Goal: Task Accomplishment & Management: Manage account settings

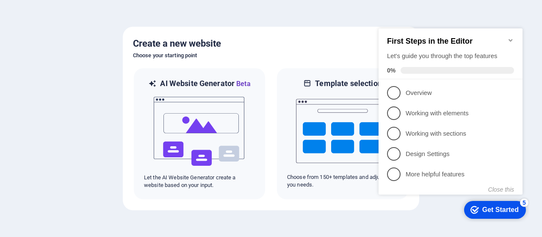
click at [511, 39] on icon "Minimize checklist" at bounding box center [511, 40] width 4 height 3
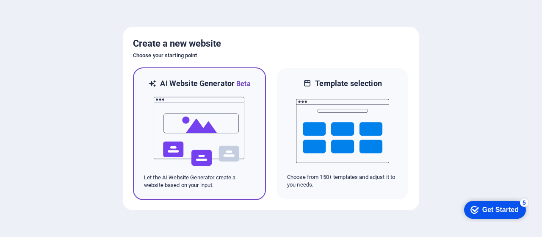
click at [203, 127] on img at bounding box center [199, 131] width 93 height 85
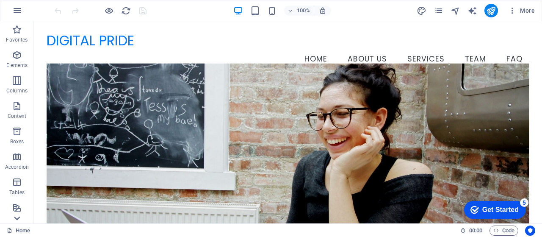
click at [15, 216] on icon at bounding box center [17, 218] width 12 height 12
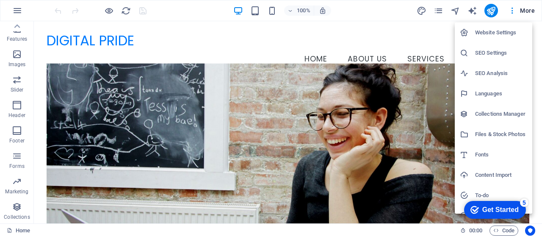
click at [535, 171] on div "Website Settings SEO Settings SEO Analysis Languages Collections Manager Files …" at bounding box center [271, 121] width 542 height 232
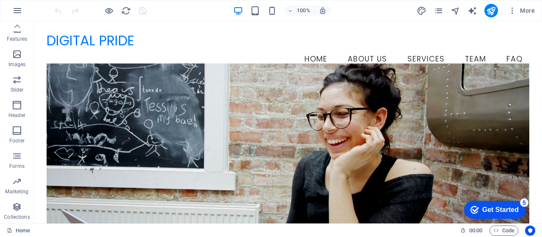
drag, startPoint x: 569, startPoint y: 192, endPoint x: 536, endPoint y: 189, distance: 33.2
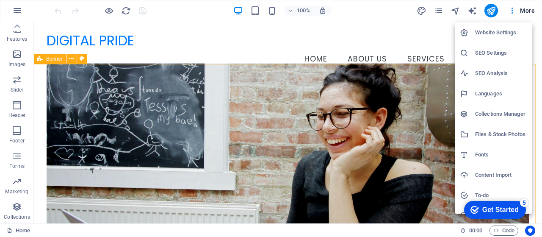
drag, startPoint x: 533, startPoint y: 170, endPoint x: 503, endPoint y: 160, distance: 31.4
click at [503, 160] on ul "Website Settings SEO Settings SEO Analysis Languages Collections Manager Files …" at bounding box center [494, 134] width 79 height 224
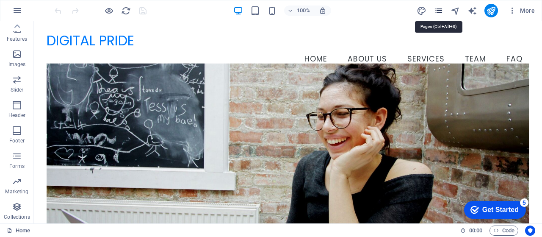
click at [437, 6] on icon "pages" at bounding box center [439, 11] width 10 height 10
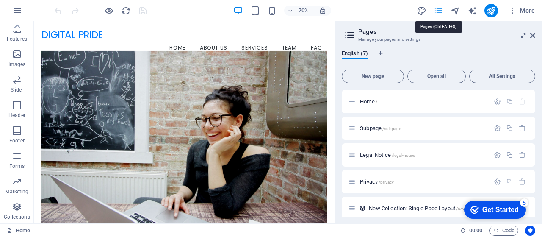
click at [437, 6] on icon "pages" at bounding box center [439, 11] width 10 height 10
click at [497, 207] on div "Get Started" at bounding box center [501, 210] width 36 height 8
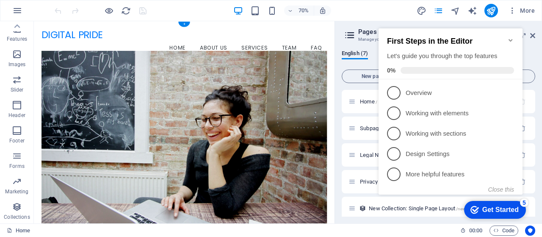
click at [436, 65] on figure at bounding box center [249, 194] width 408 height 263
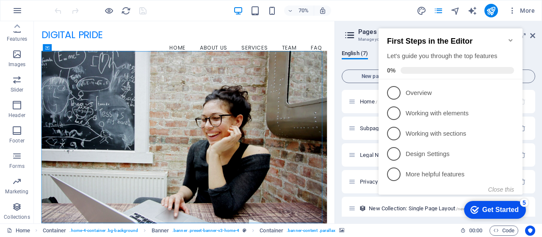
click at [512, 40] on h2 "First Steps in the Editor" at bounding box center [450, 41] width 127 height 9
click at [510, 37] on icon "Minimize checklist" at bounding box center [511, 40] width 7 height 7
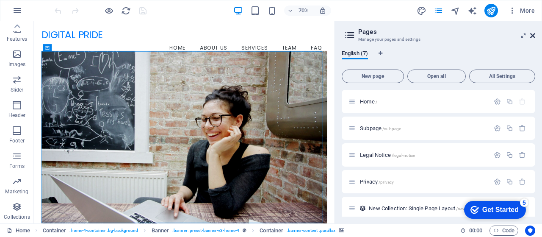
click at [531, 36] on icon at bounding box center [533, 35] width 5 height 7
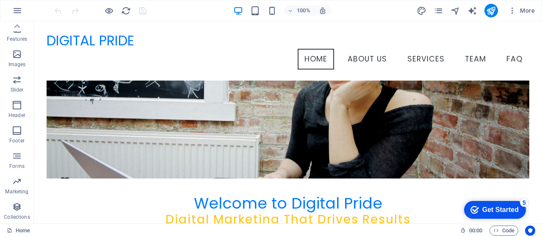
scroll to position [0, 0]
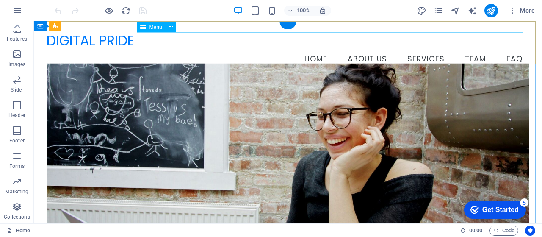
click at [355, 49] on nav "Home About Us Services Team FAQ" at bounding box center [288, 59] width 483 height 21
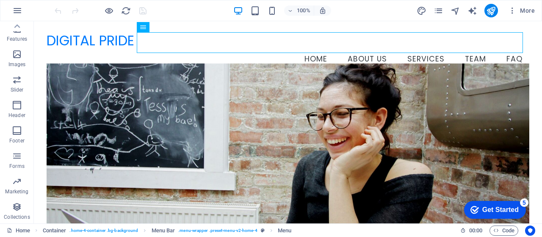
drag, startPoint x: 540, startPoint y: 43, endPoint x: 566, endPoint y: 39, distance: 26.6
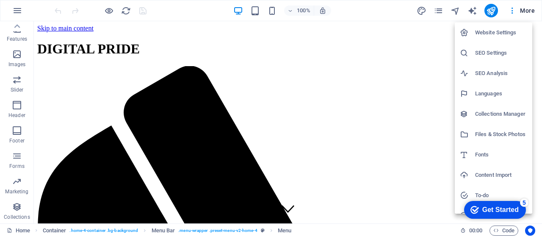
click at [239, 44] on div at bounding box center [271, 118] width 542 height 237
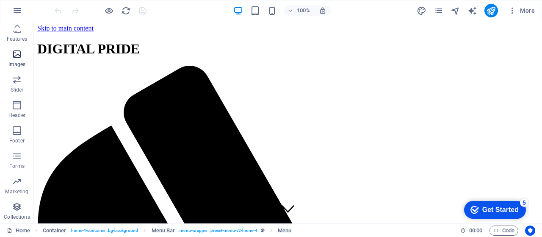
click at [31, 53] on span "Images" at bounding box center [17, 59] width 34 height 20
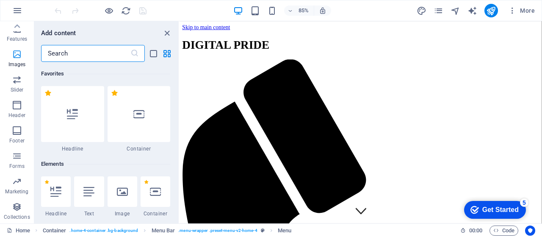
scroll to position [11, 0]
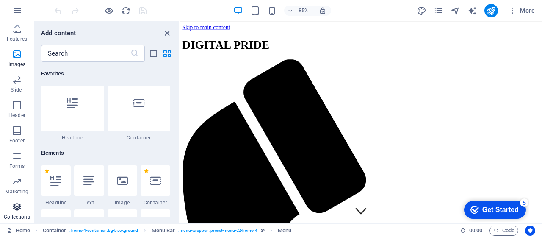
click at [28, 211] on span "Collections" at bounding box center [17, 212] width 34 height 20
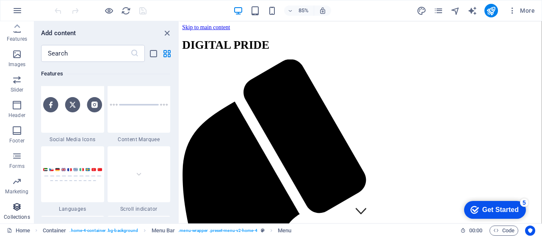
scroll to position [7758, 0]
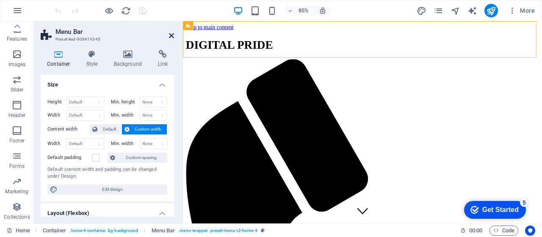
click at [173, 34] on icon at bounding box center [171, 35] width 5 height 7
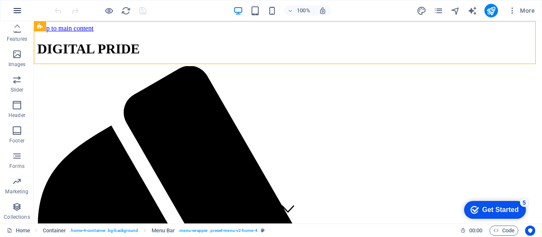
click at [0, 0] on icon "button" at bounding box center [0, 0] width 0 height 0
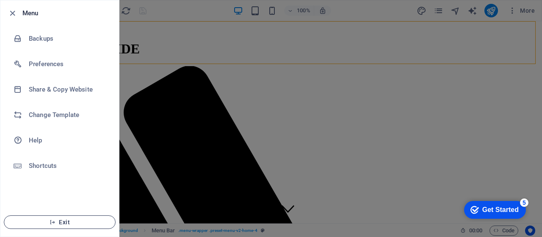
click at [69, 225] on span "Exit" at bounding box center [59, 222] width 97 height 7
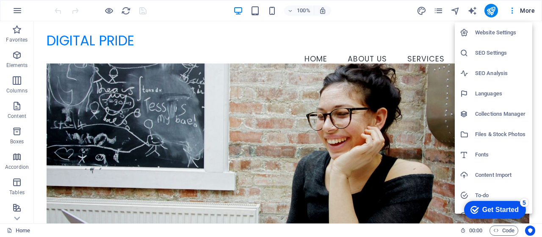
drag, startPoint x: 539, startPoint y: 39, endPoint x: 541, endPoint y: 72, distance: 33.5
click at [541, 72] on div at bounding box center [271, 118] width 542 height 237
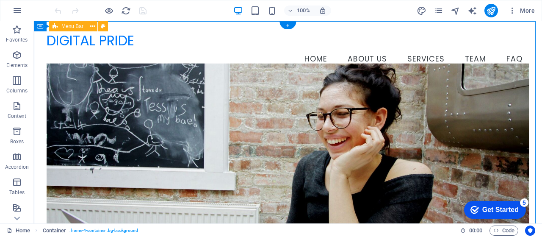
drag, startPoint x: 532, startPoint y: 22, endPoint x: 535, endPoint y: 56, distance: 33.6
click at [535, 56] on div "DIGITAL PRIDE Menu Home About Us Services Team FAQ" at bounding box center [288, 50] width 509 height 59
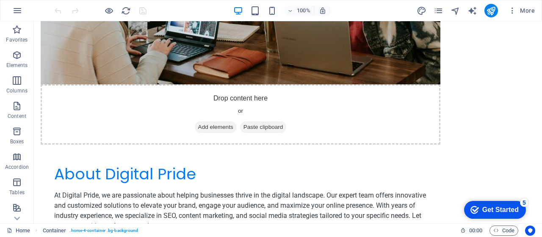
scroll to position [645, 0]
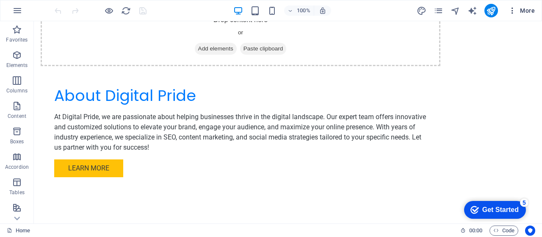
click at [514, 16] on button "More" at bounding box center [521, 11] width 33 height 14
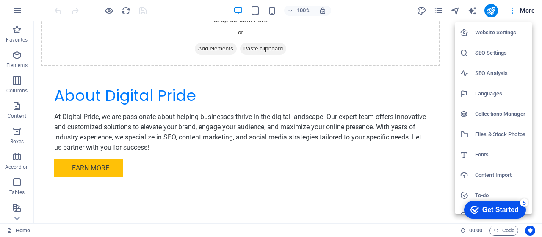
click at [19, 220] on div at bounding box center [271, 118] width 542 height 237
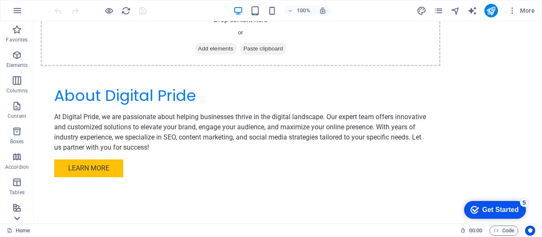
click at [16, 218] on icon at bounding box center [17, 218] width 12 height 12
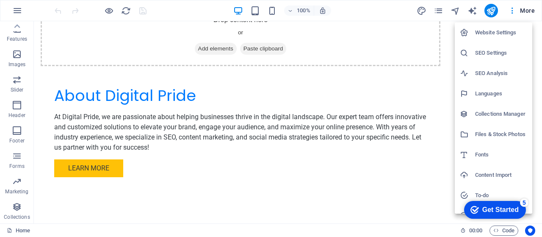
drag, startPoint x: 515, startPoint y: 14, endPoint x: 503, endPoint y: 65, distance: 52.5
click at [503, 65] on div "Website Settings SEO Settings SEO Analysis Languages Collections Manager Files …" at bounding box center [271, 121] width 542 height 232
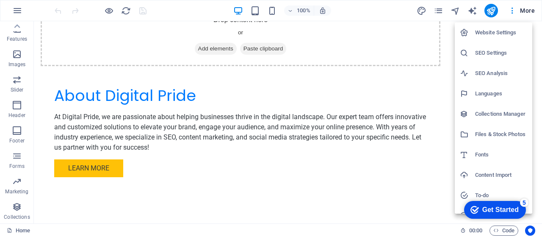
click at [435, 11] on div at bounding box center [271, 118] width 542 height 237
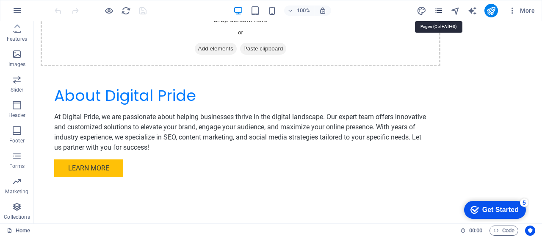
click at [436, 11] on icon "pages" at bounding box center [439, 11] width 10 height 10
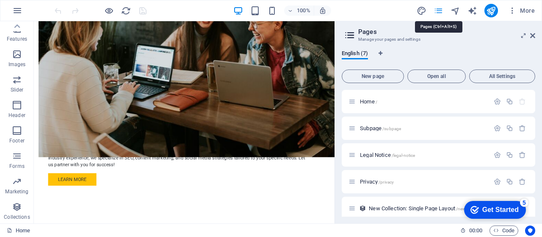
scroll to position [719, 0]
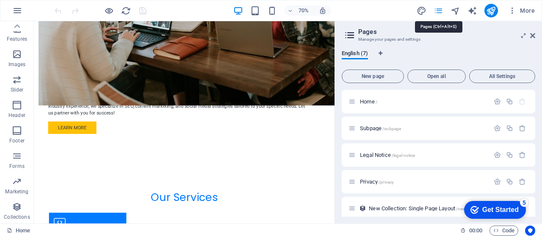
click at [436, 11] on icon "pages" at bounding box center [439, 11] width 10 height 10
